Goal: Find specific page/section: Find specific page/section

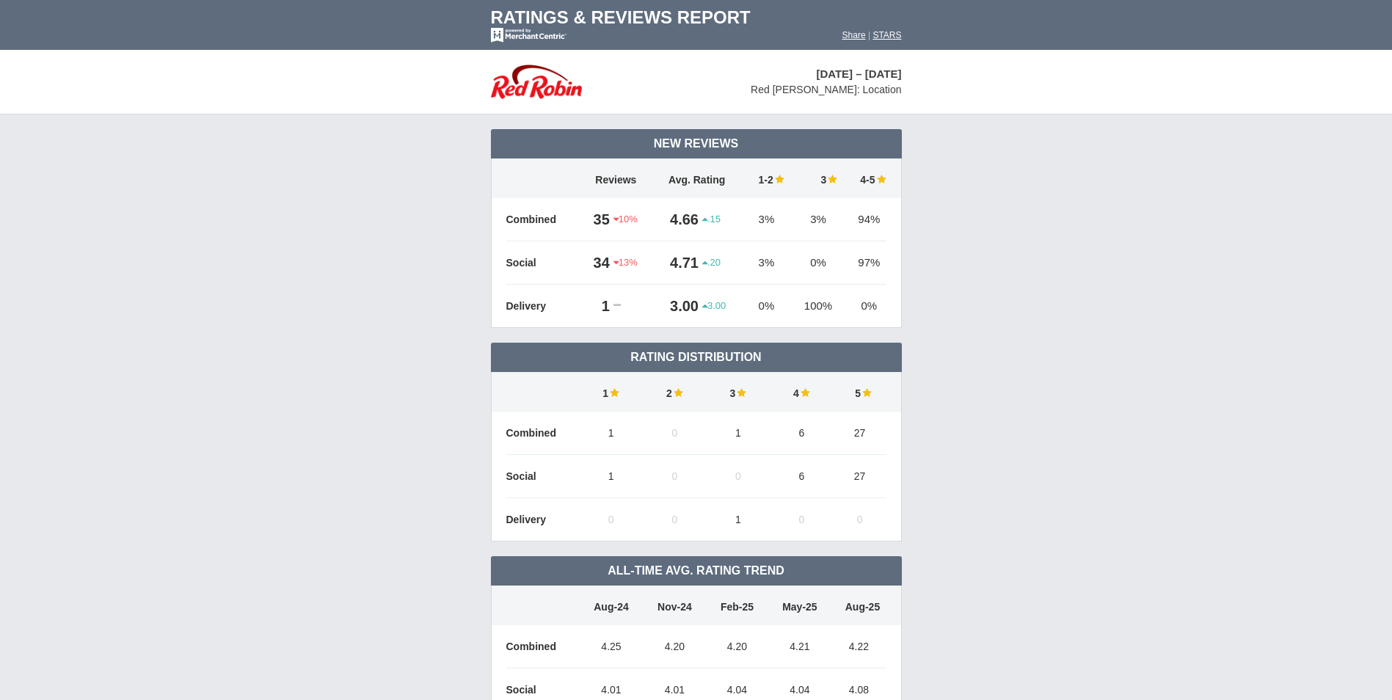
scroll to position [1069, 0]
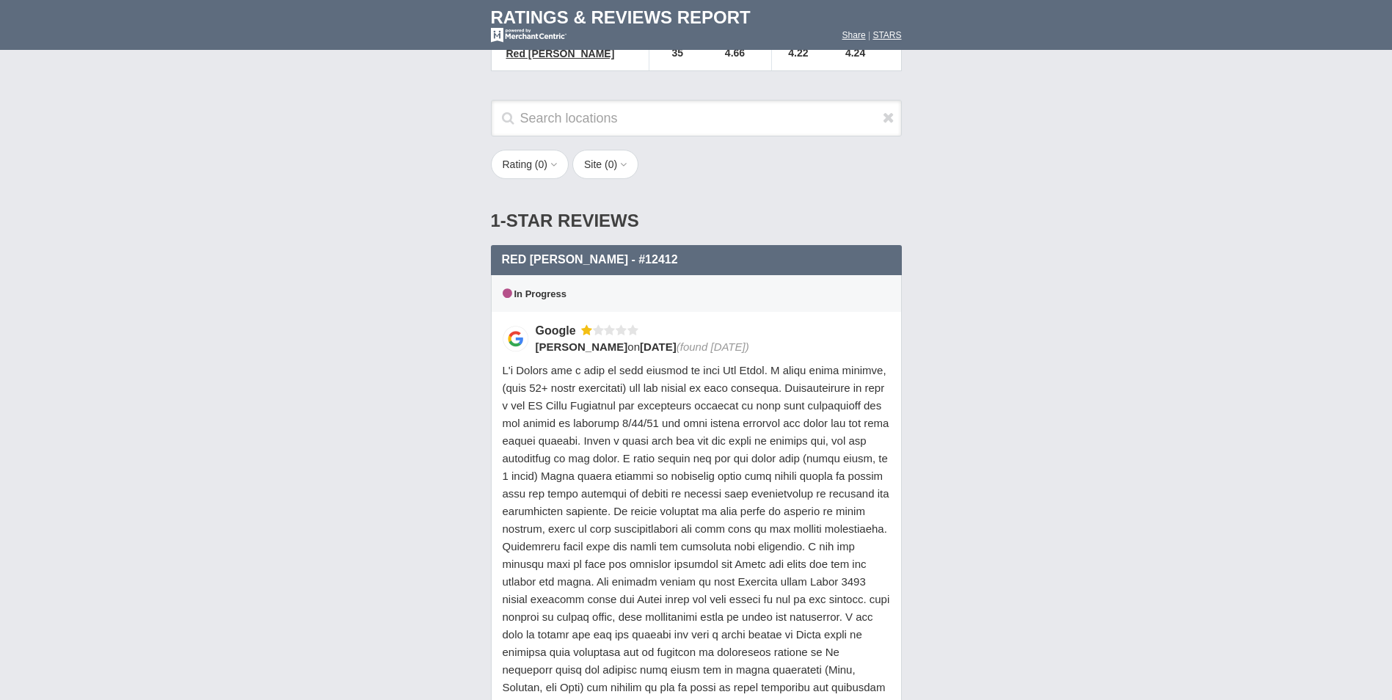
click at [575, 105] on div "Search locations" at bounding box center [696, 125] width 440 height 51
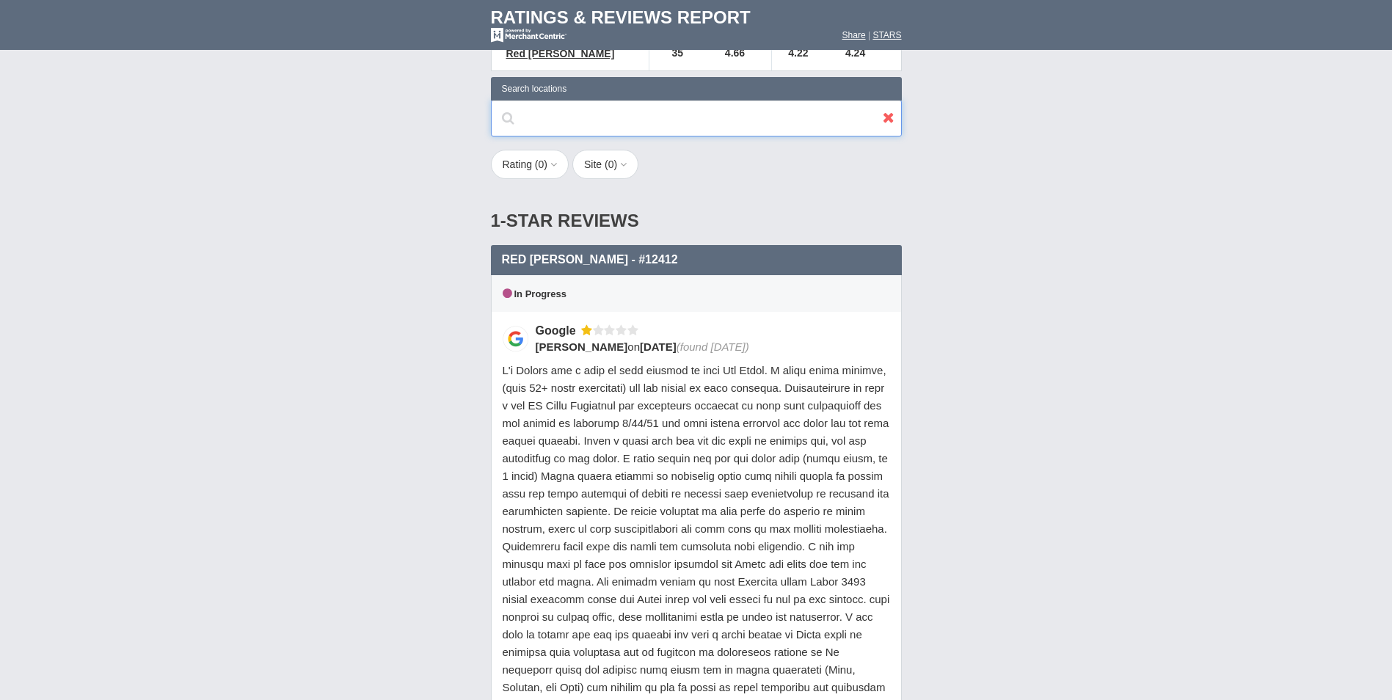
click at [573, 100] on input "text" at bounding box center [696, 118] width 411 height 37
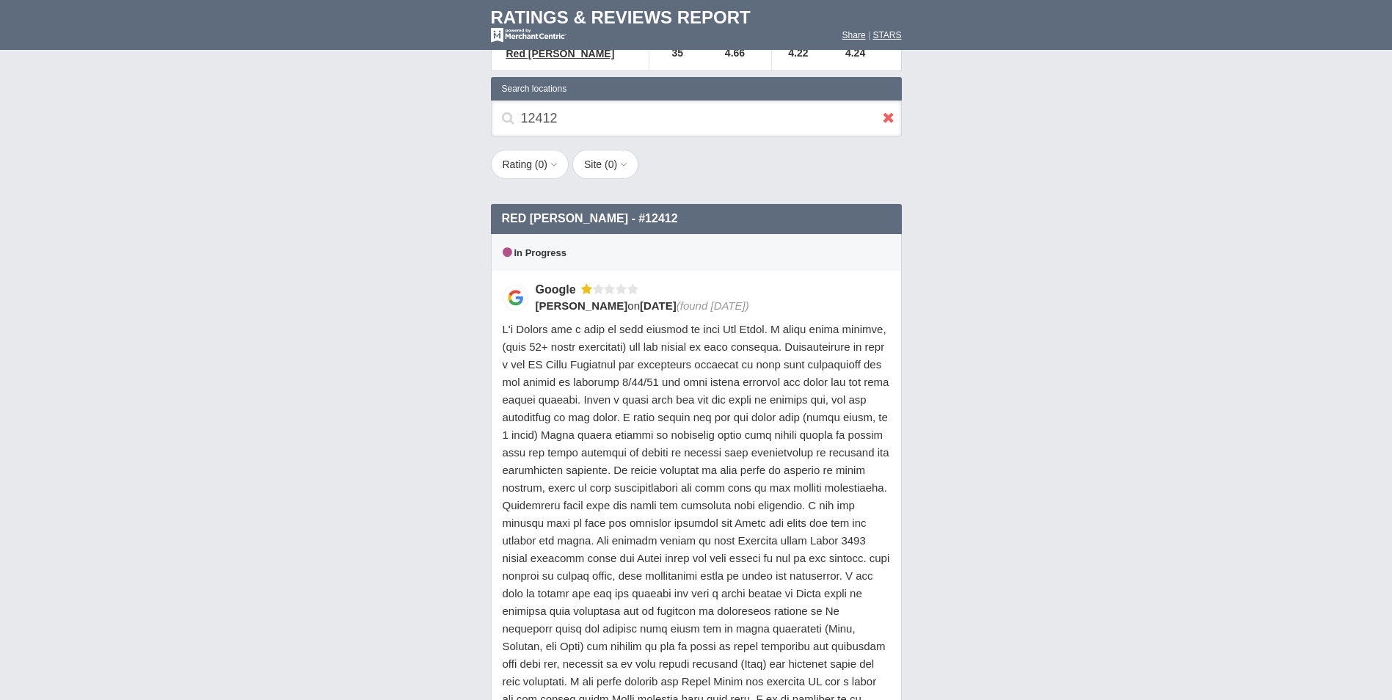
click at [626, 100] on input "12412" at bounding box center [696, 118] width 411 height 37
type input "1"
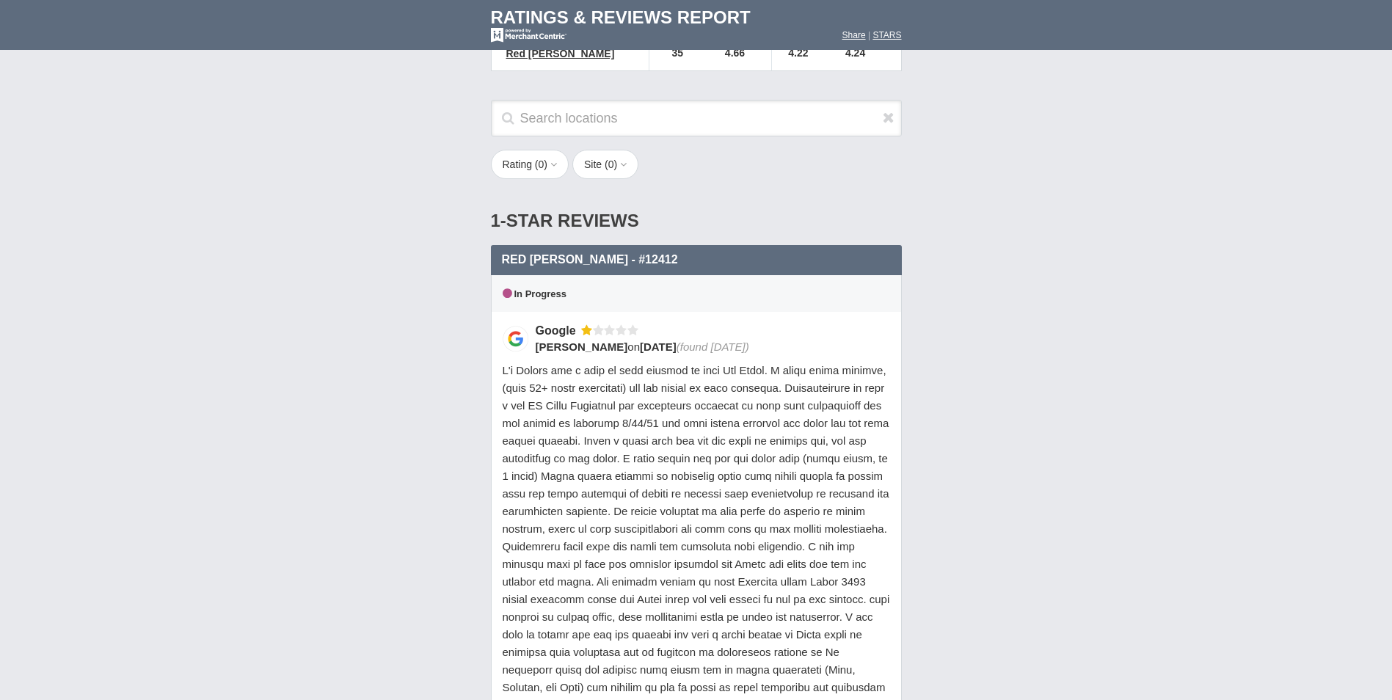
drag, startPoint x: 1015, startPoint y: 255, endPoint x: 1002, endPoint y: 293, distance: 39.9
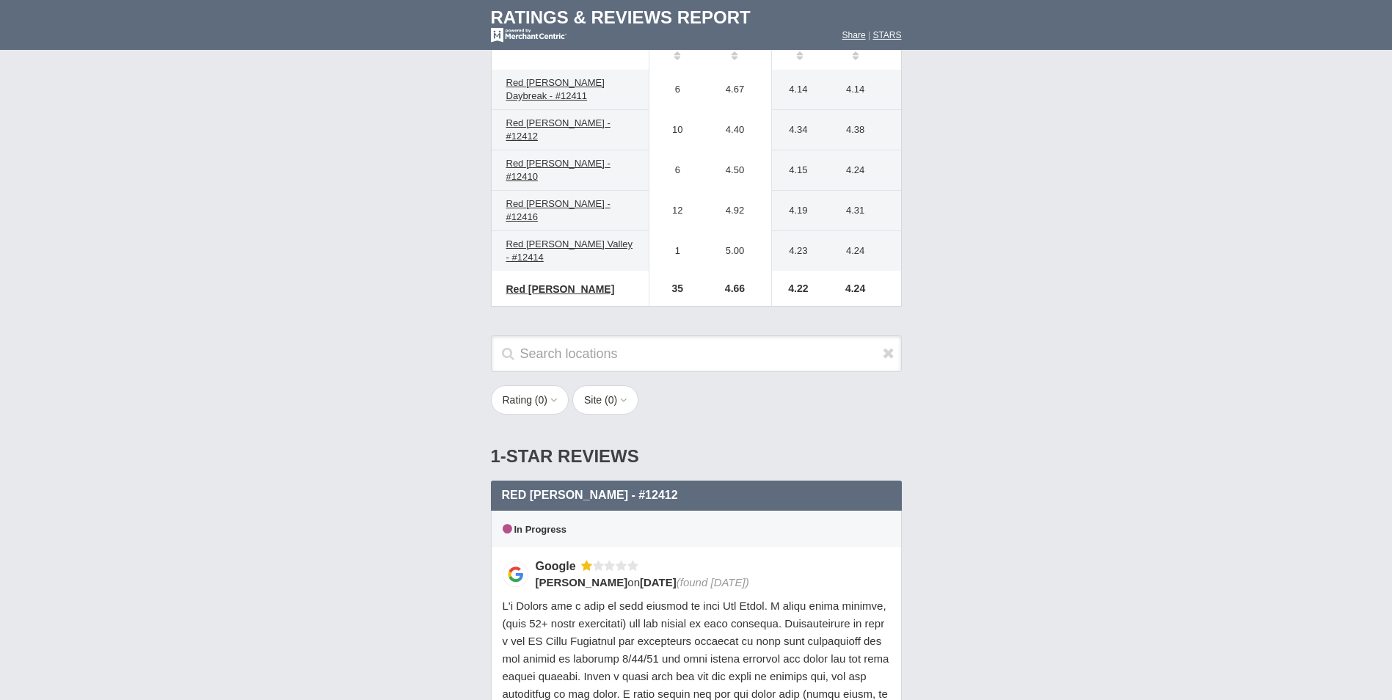
scroll to position [629, 0]
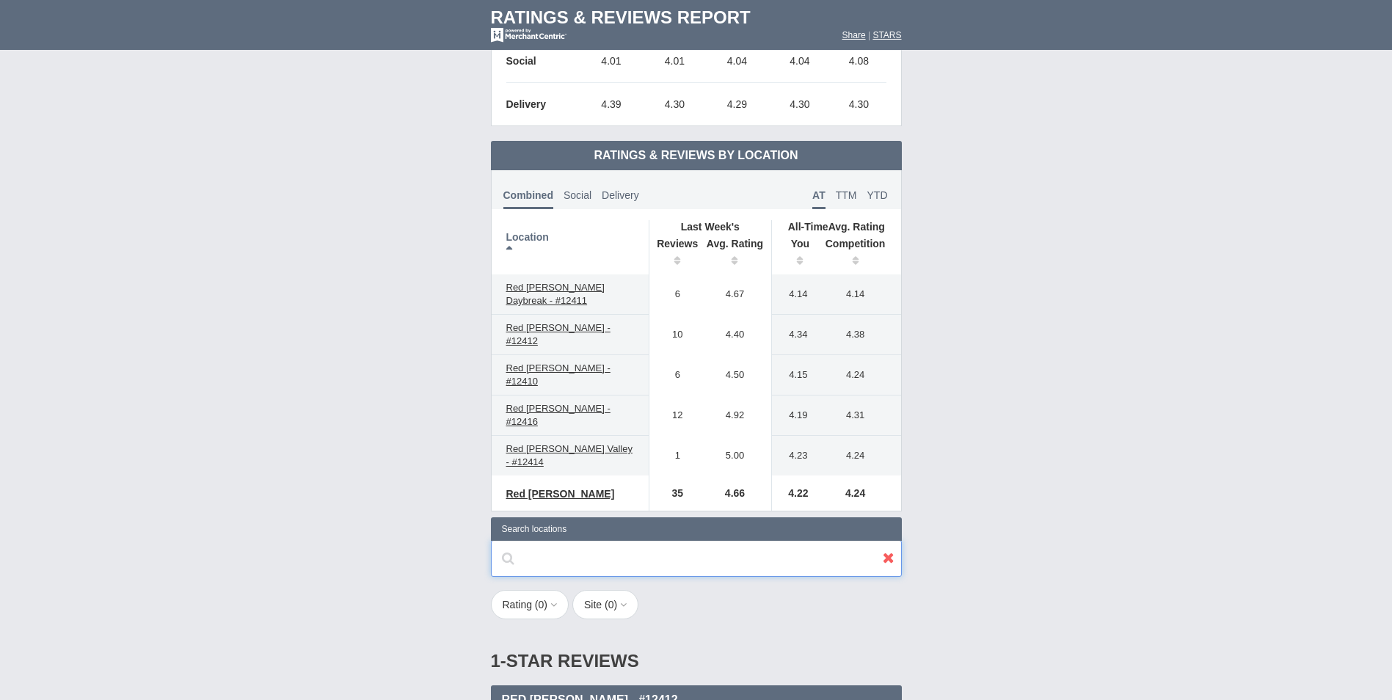
click at [591, 540] on input "text" at bounding box center [696, 558] width 411 height 37
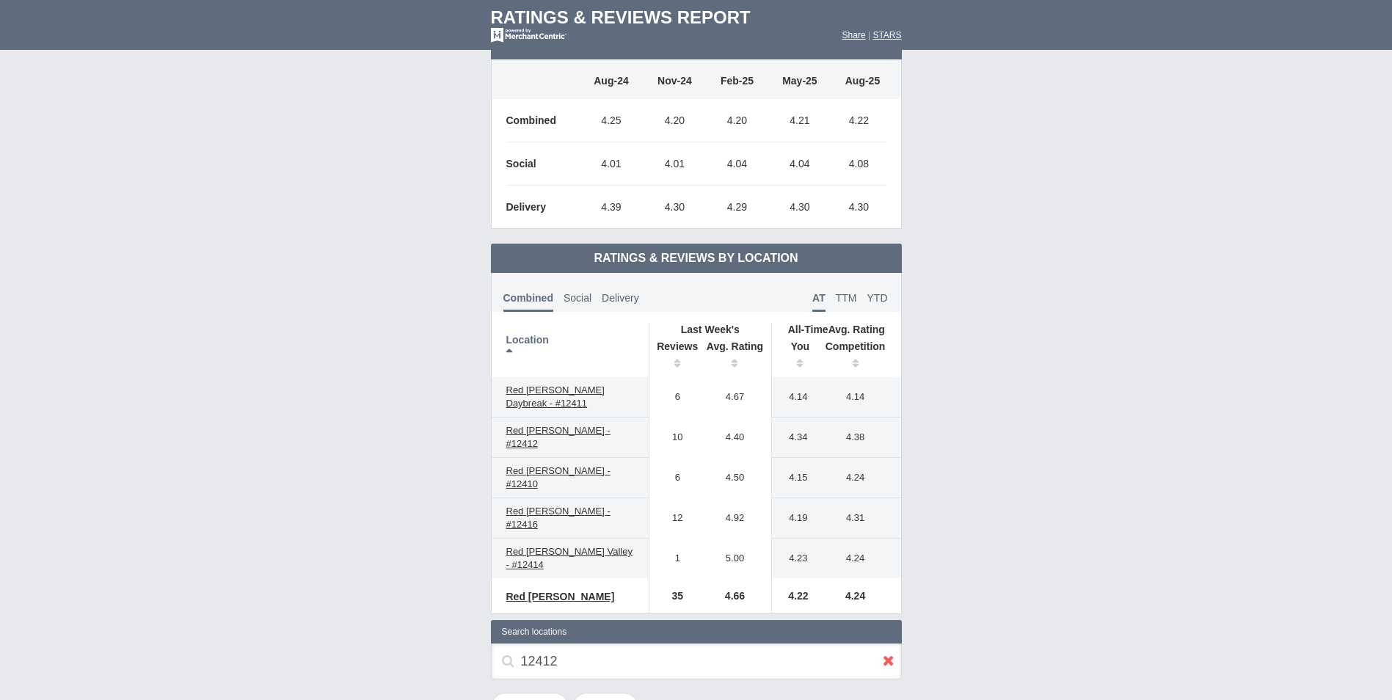
scroll to position [954, 0]
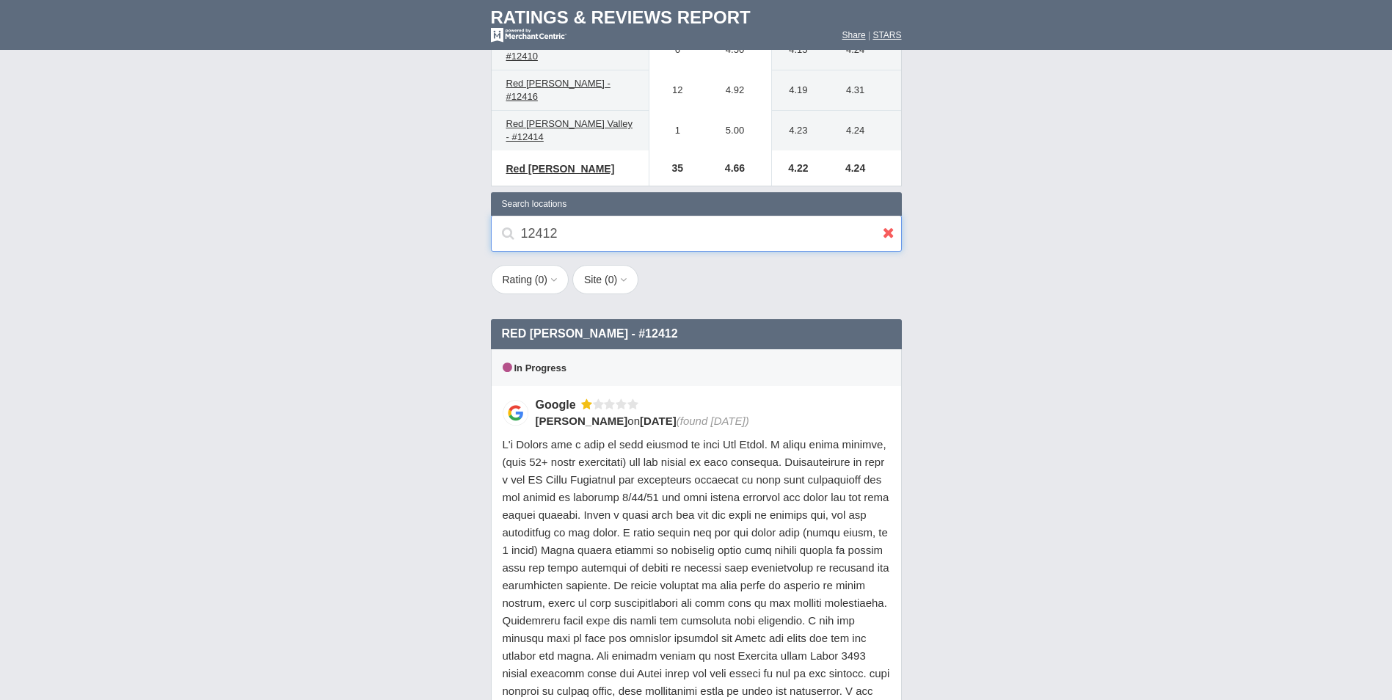
click at [588, 215] on input "12412" at bounding box center [696, 233] width 411 height 37
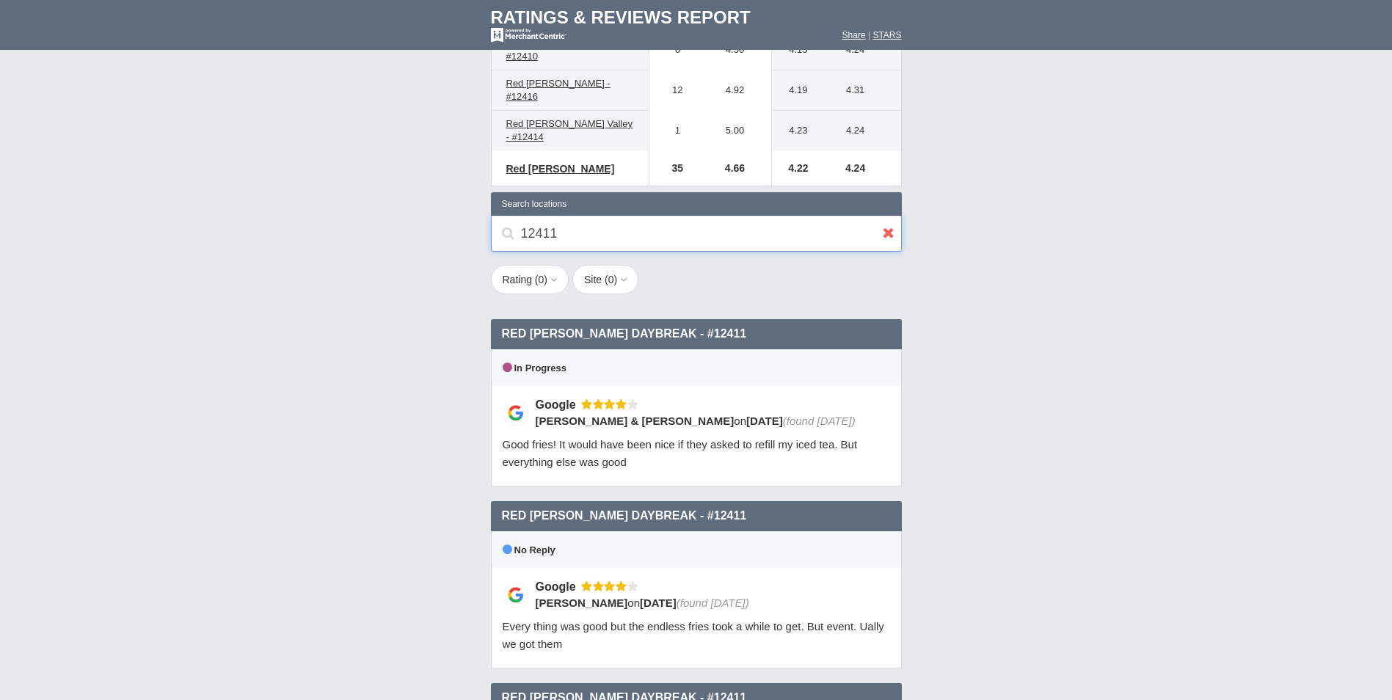
type input "12411"
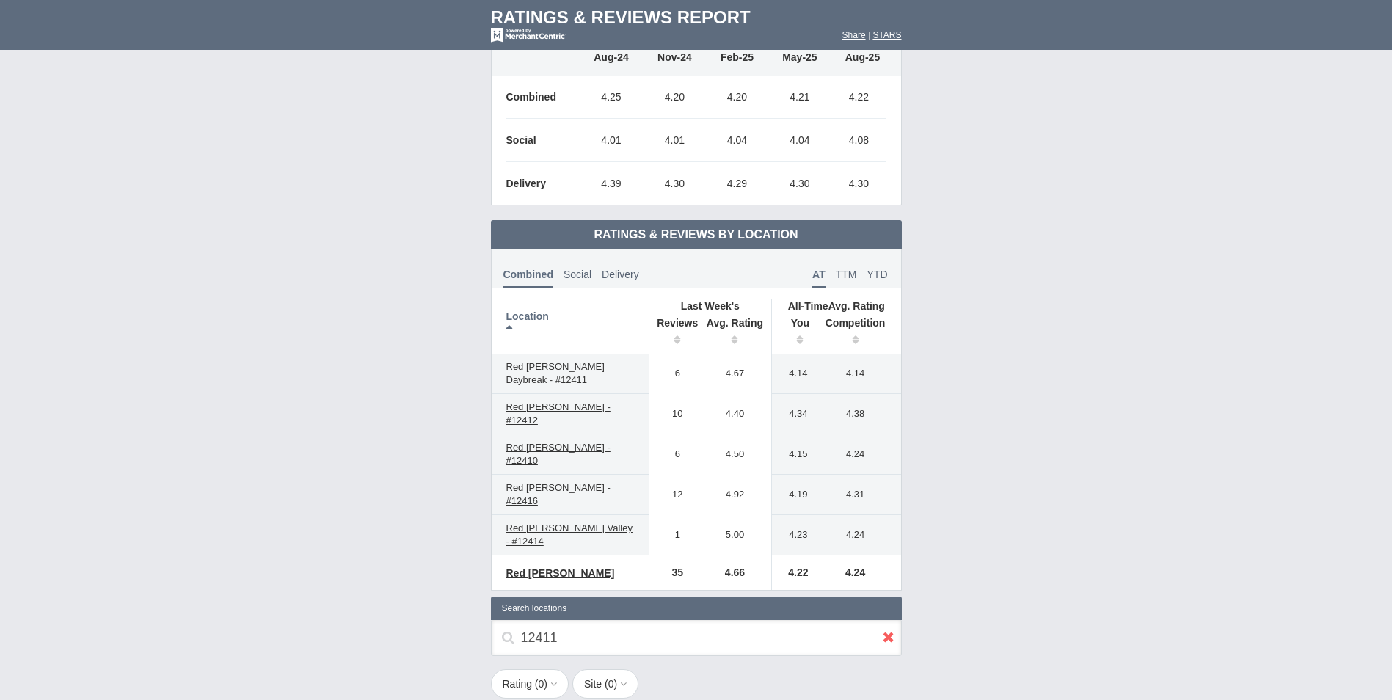
scroll to position [660, 0]
